Goal: Information Seeking & Learning: Find contact information

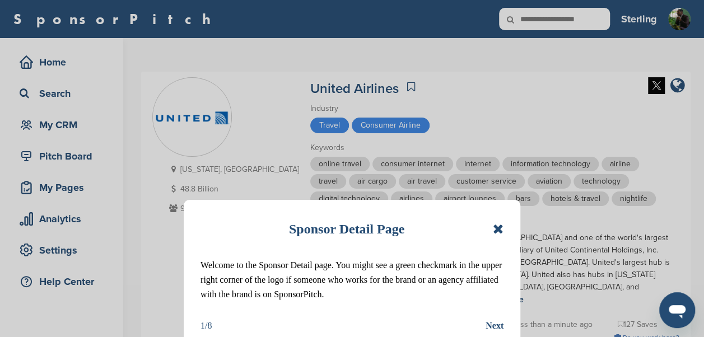
click at [503, 228] on icon at bounding box center [498, 229] width 11 height 13
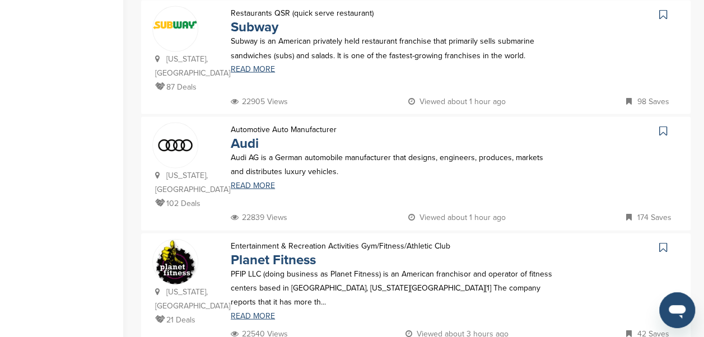
scroll to position [1181, 0]
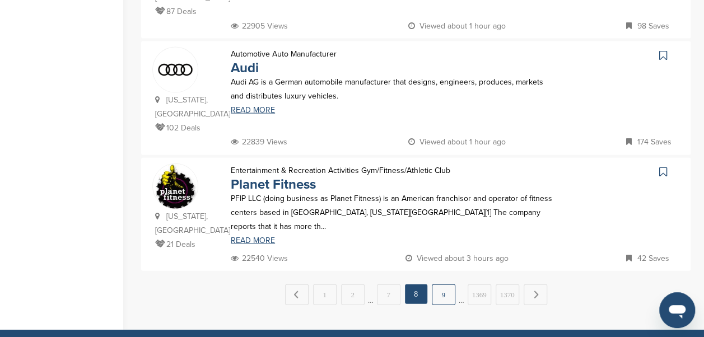
click at [433, 285] on link "9" at bounding box center [444, 295] width 24 height 21
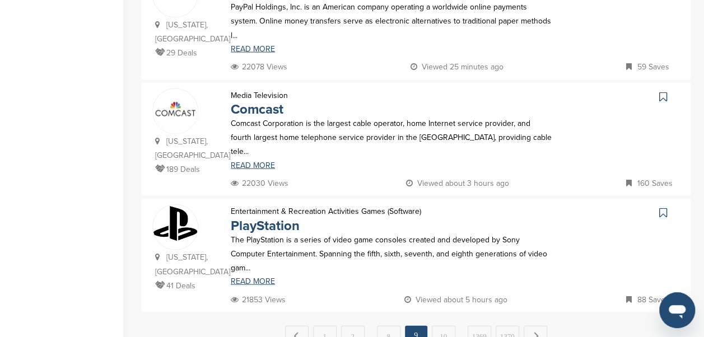
scroll to position [1138, 0]
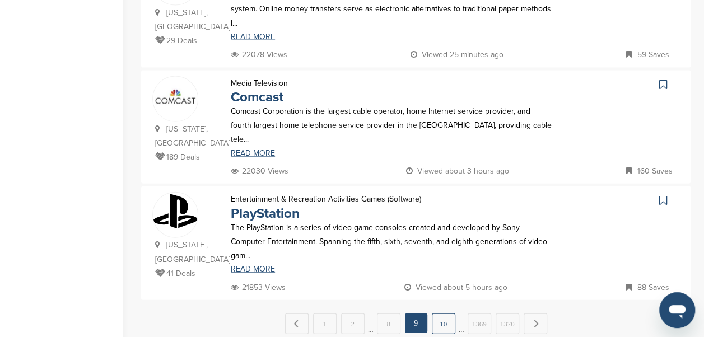
click at [451, 314] on link "10" at bounding box center [444, 324] width 24 height 21
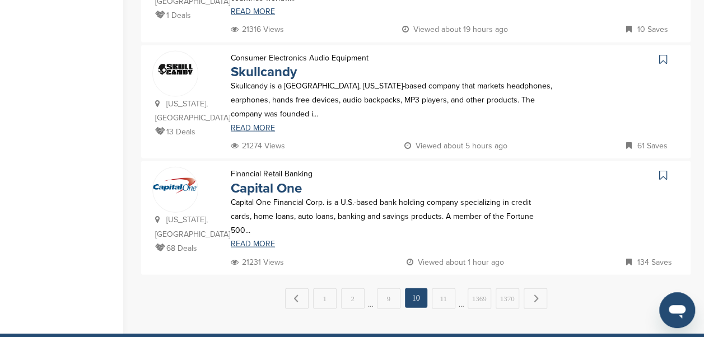
scroll to position [1181, 0]
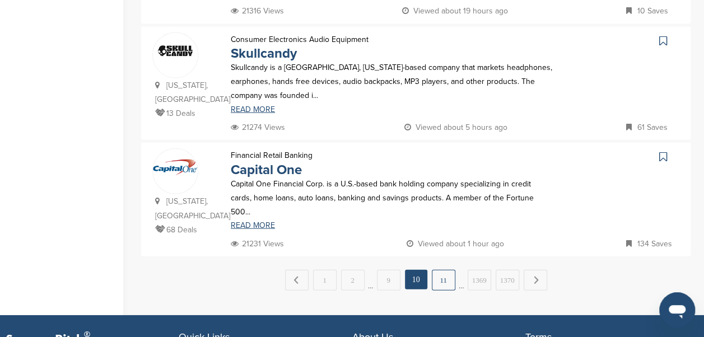
click at [439, 270] on link "11" at bounding box center [444, 280] width 24 height 21
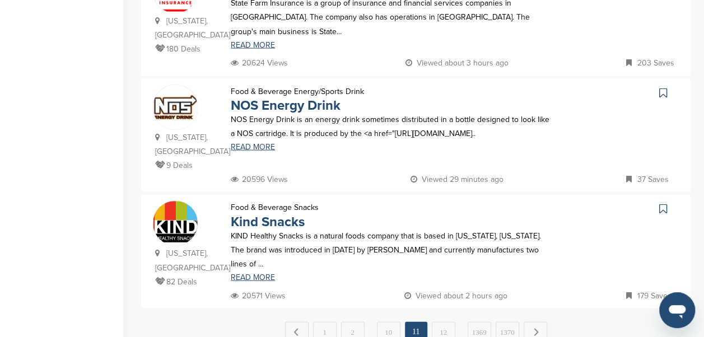
scroll to position [1127, 0]
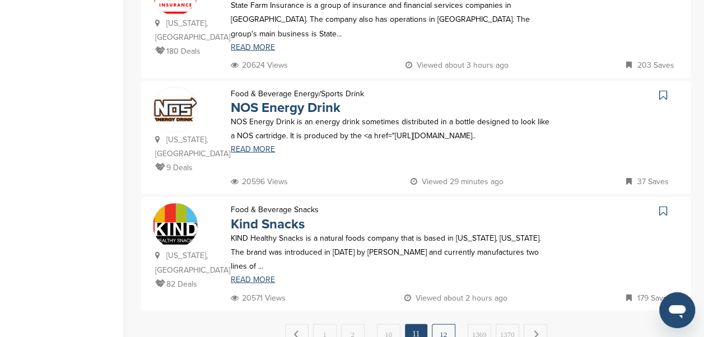
click at [436, 325] on link "12" at bounding box center [444, 335] width 24 height 21
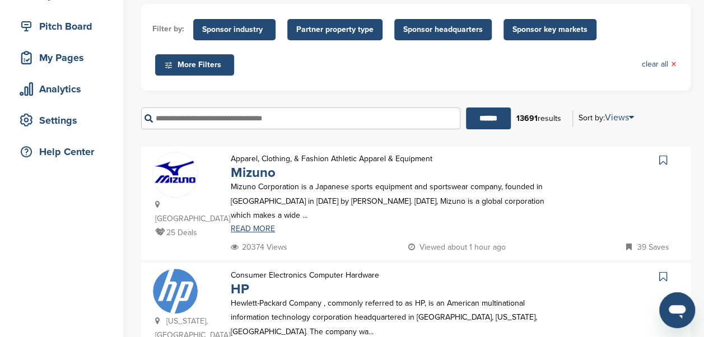
scroll to position [0, 0]
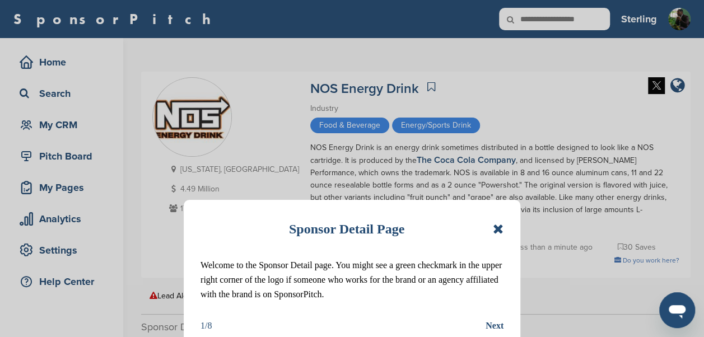
click at [498, 227] on icon at bounding box center [498, 229] width 11 height 13
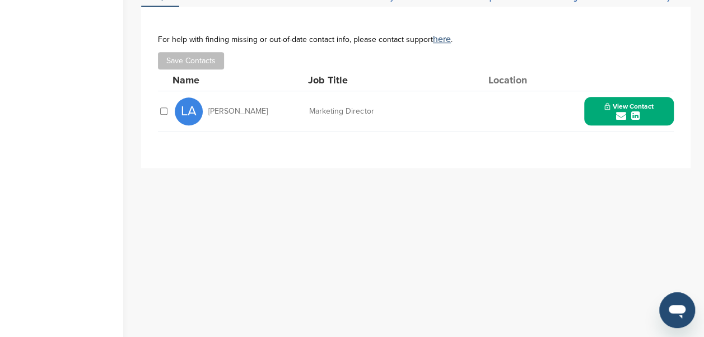
scroll to position [325, 0]
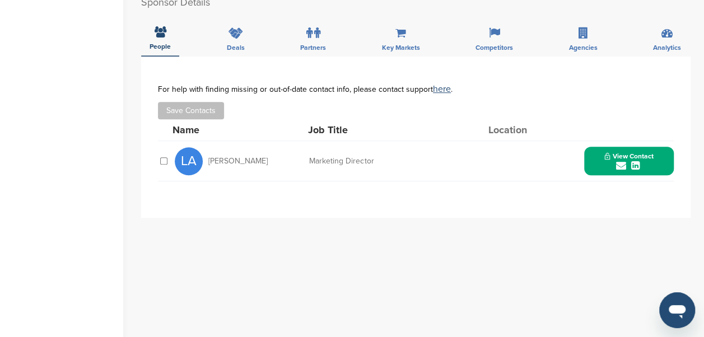
click at [656, 145] on button "View Contact" at bounding box center [629, 162] width 76 height 34
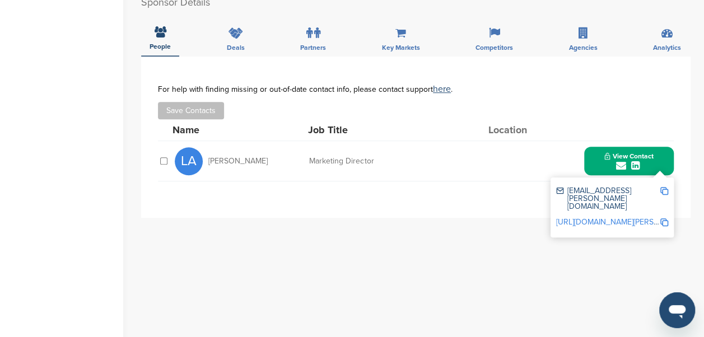
click at [664, 187] on img at bounding box center [665, 191] width 8 height 8
